Goal: Use online tool/utility: Use online tool/utility

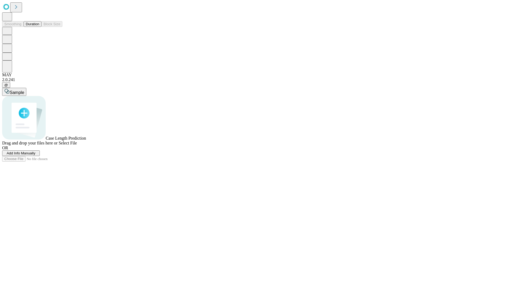
click at [77, 145] on span "Select File" at bounding box center [68, 143] width 18 height 5
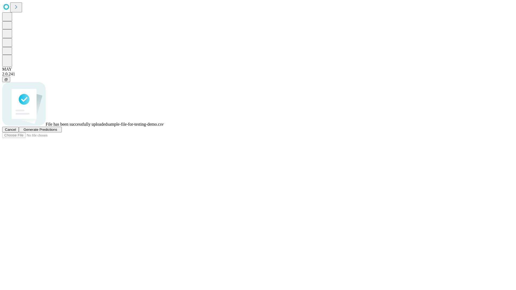
click at [57, 132] on span "Generate Predictions" at bounding box center [40, 130] width 34 height 4
